Goal: Navigation & Orientation: Find specific page/section

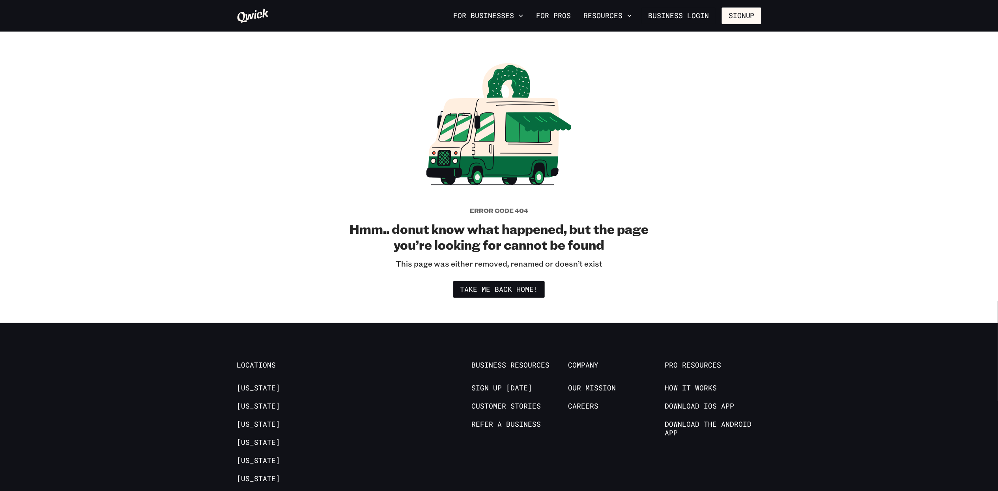
click at [527, 431] on li "Refer a Business" at bounding box center [519, 426] width 97 height 12
click at [506, 420] on link "Refer a Business" at bounding box center [505, 424] width 69 height 9
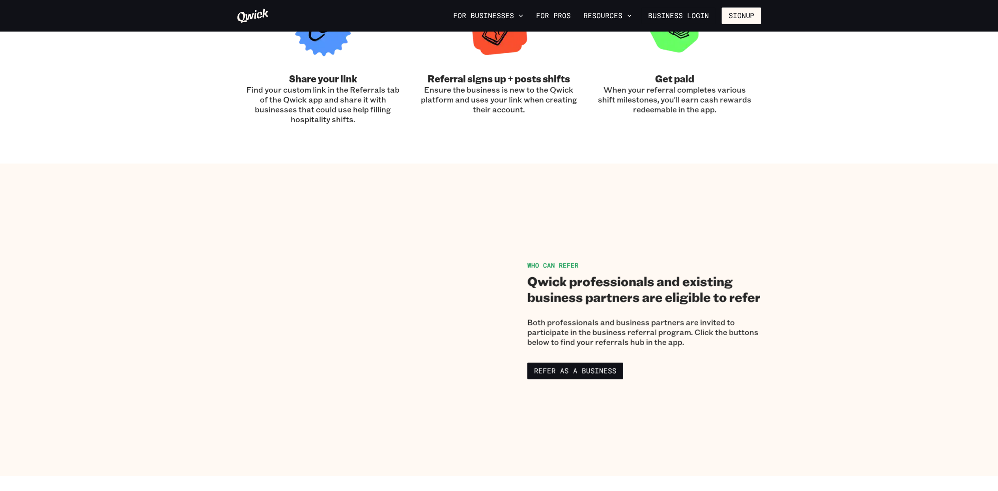
scroll to position [327, 0]
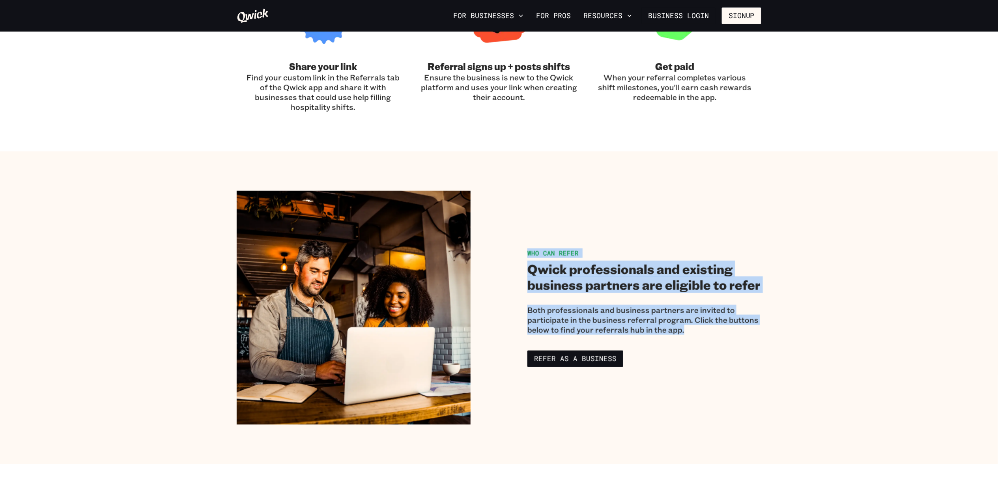
drag, startPoint x: 522, startPoint y: 253, endPoint x: 767, endPoint y: 337, distance: 259.0
click at [767, 337] on div "Who can refer Qwick professionals and existing business partners are eligible t…" at bounding box center [499, 308] width 540 height 234
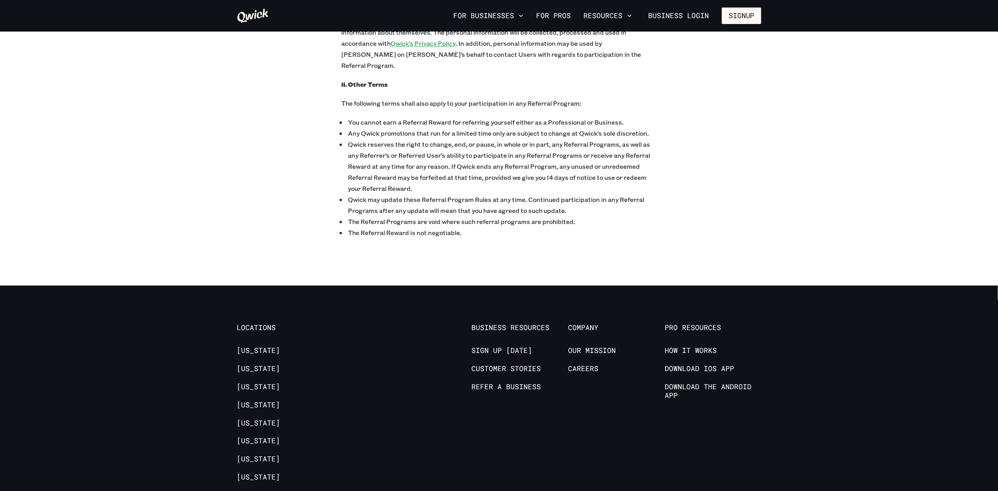
scroll to position [2909, 0]
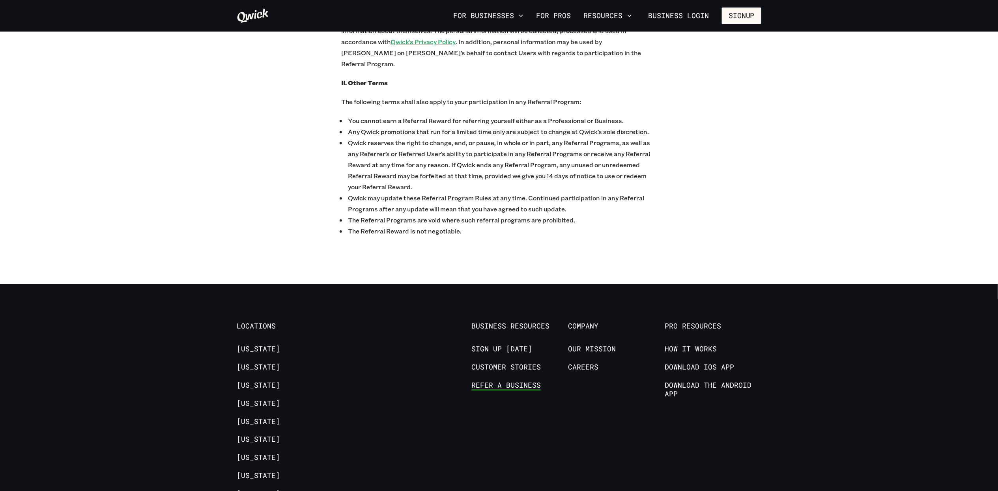
click at [498, 381] on link "Refer a Business" at bounding box center [505, 385] width 69 height 9
